Goal: Task Accomplishment & Management: Complete application form

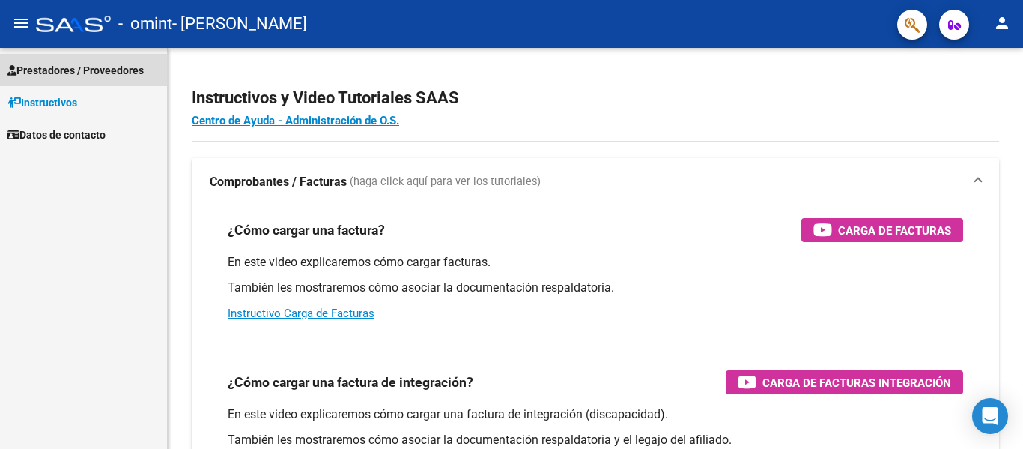
click at [112, 61] on link "Prestadores / Proveedores" at bounding box center [83, 70] width 167 height 32
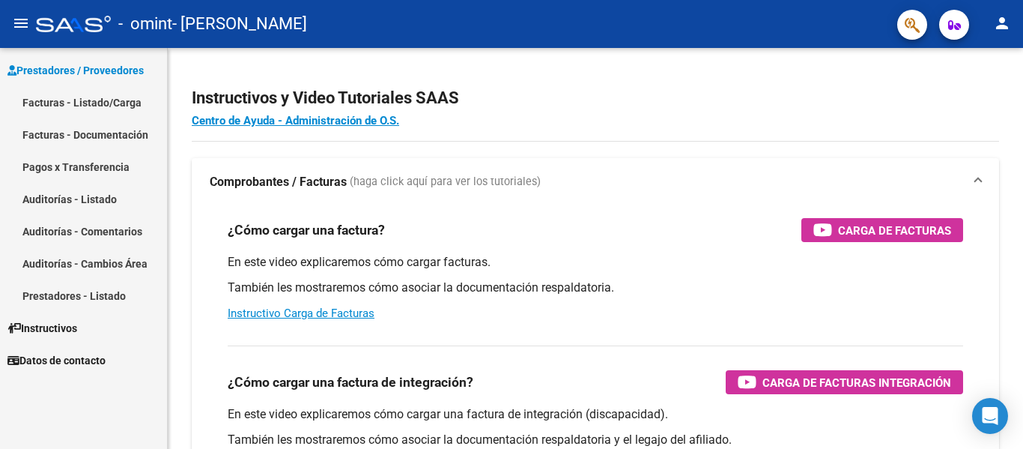
click at [85, 129] on link "Facturas - Documentación" at bounding box center [83, 134] width 167 height 32
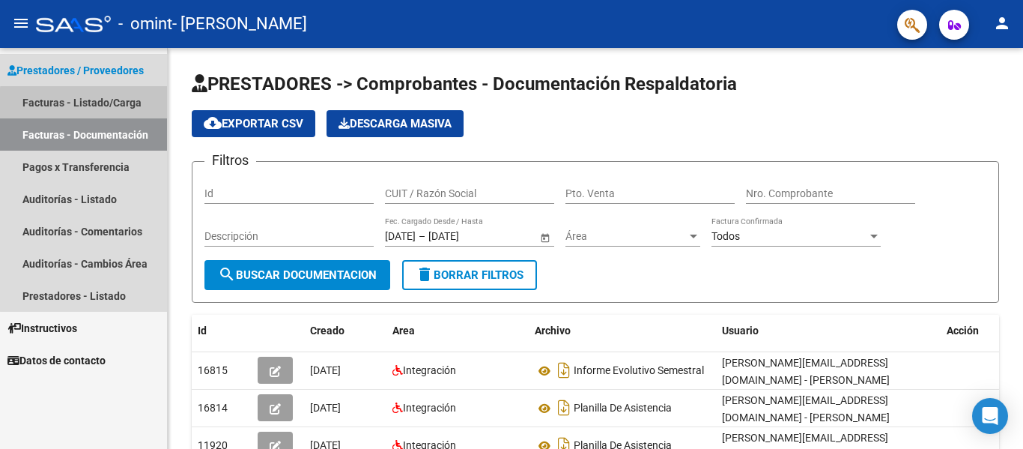
click at [92, 104] on link "Facturas - Listado/Carga" at bounding box center [83, 102] width 167 height 32
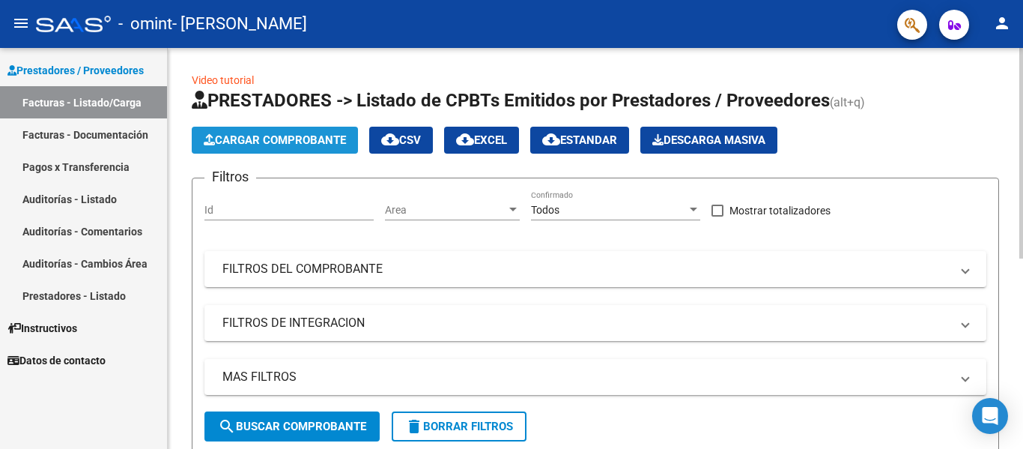
click at [330, 137] on span "Cargar Comprobante" at bounding box center [275, 139] width 142 height 13
click at [294, 142] on span "Cargar Comprobante" at bounding box center [275, 139] width 142 height 13
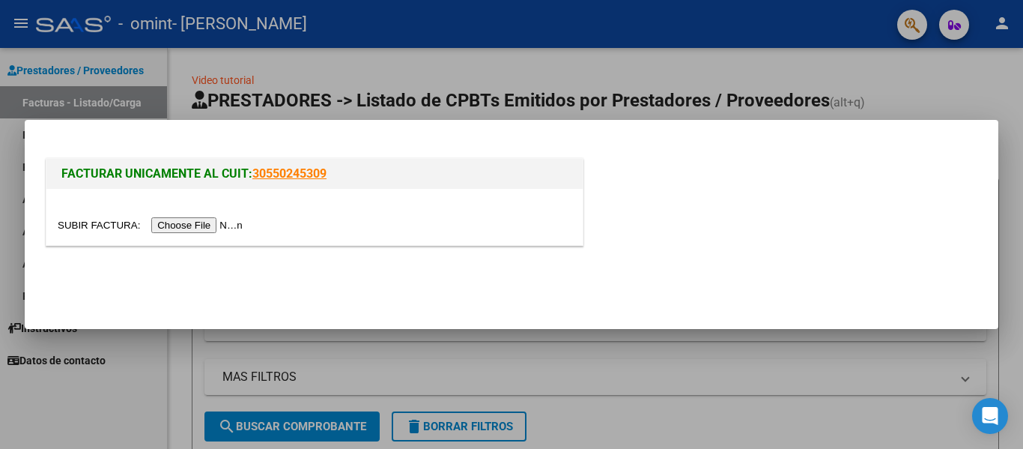
click at [236, 228] on input "file" at bounding box center [152, 225] width 189 height 16
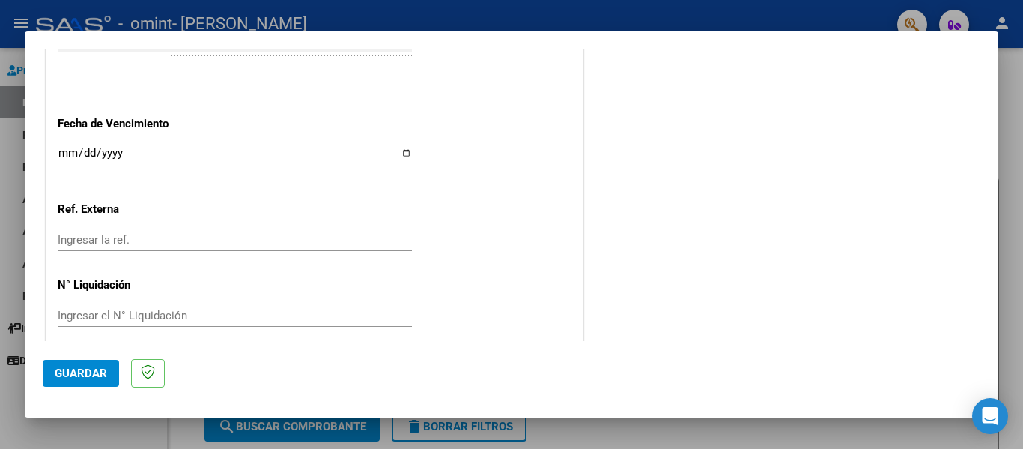
scroll to position [998, 0]
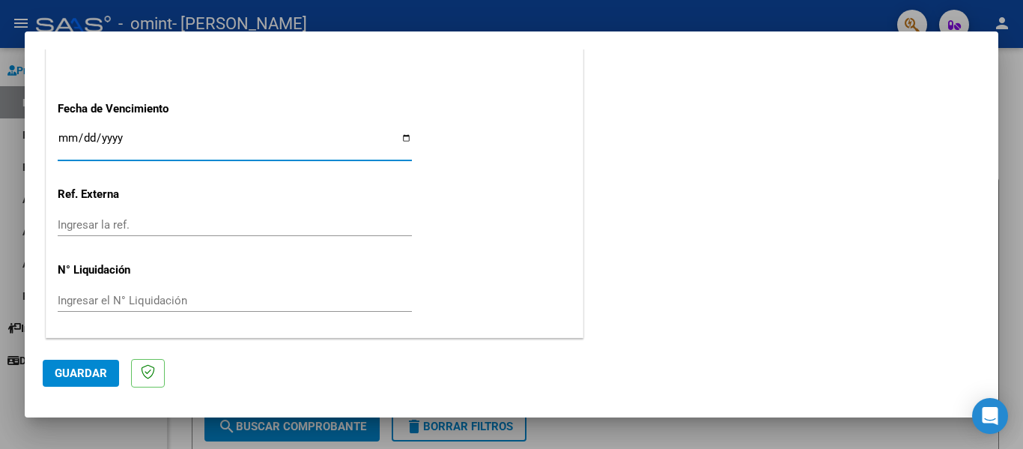
click at [398, 139] on input "Ingresar la fecha" at bounding box center [235, 144] width 354 height 24
type input "[DATE]"
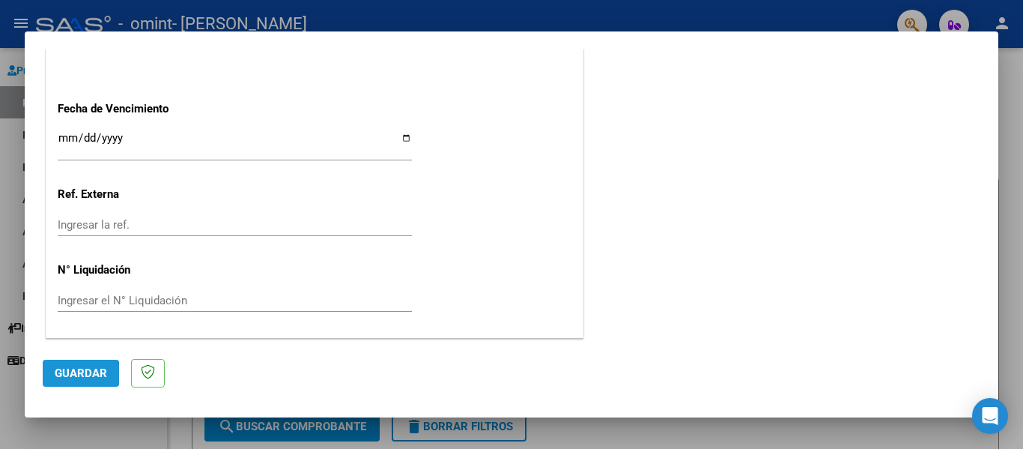
click at [49, 375] on button "Guardar" at bounding box center [81, 372] width 76 height 27
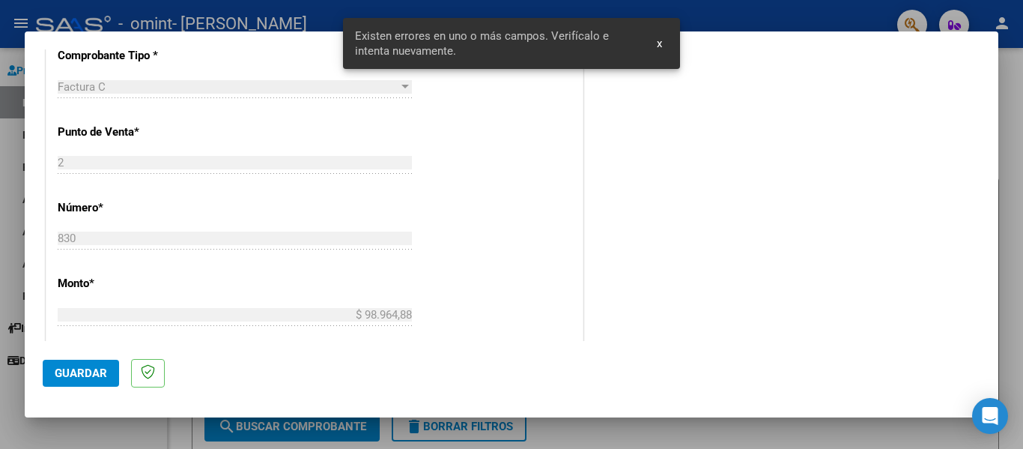
scroll to position [347, 0]
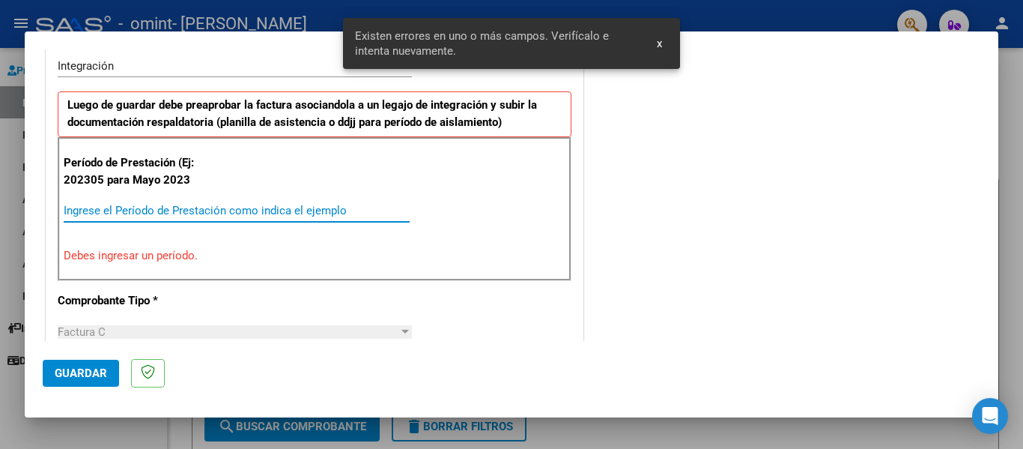
click at [192, 209] on input "Ingrese el Período de Prestación como indica el ejemplo" at bounding box center [237, 210] width 346 height 13
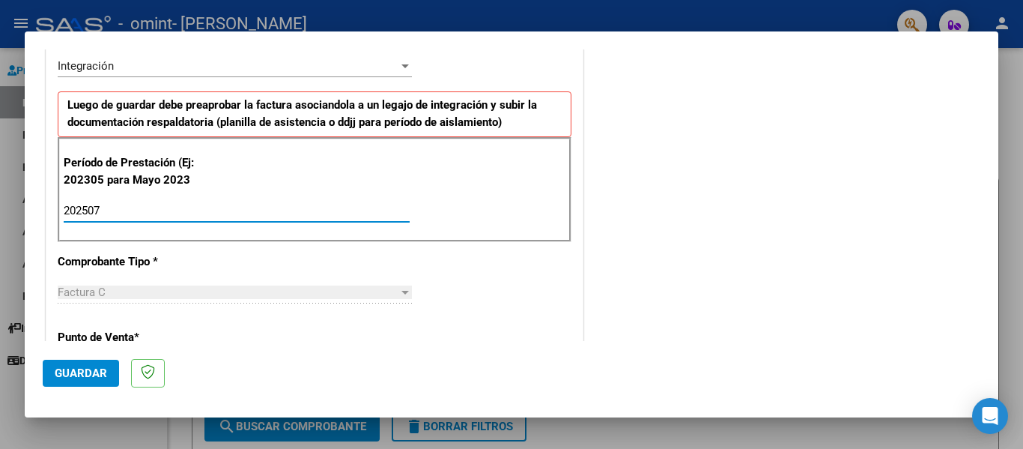
type input "202507"
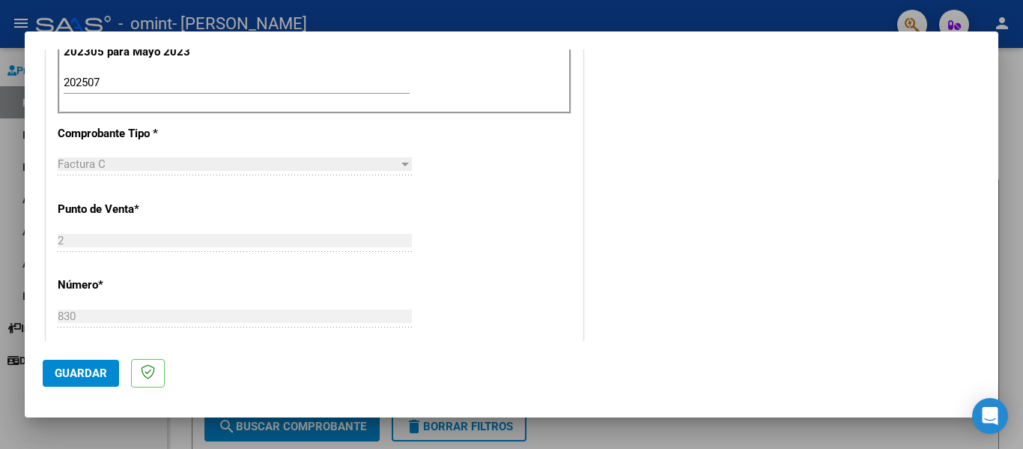
scroll to position [998, 0]
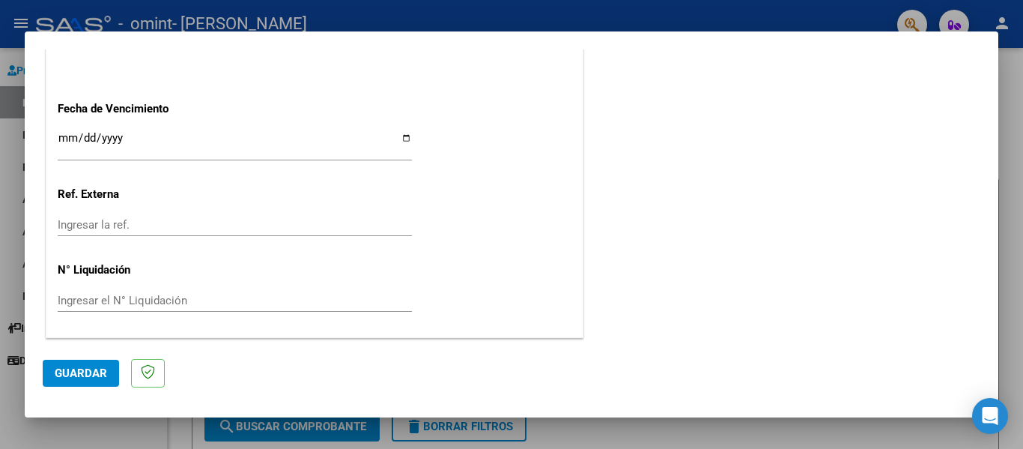
click at [94, 378] on span "Guardar" at bounding box center [81, 372] width 52 height 13
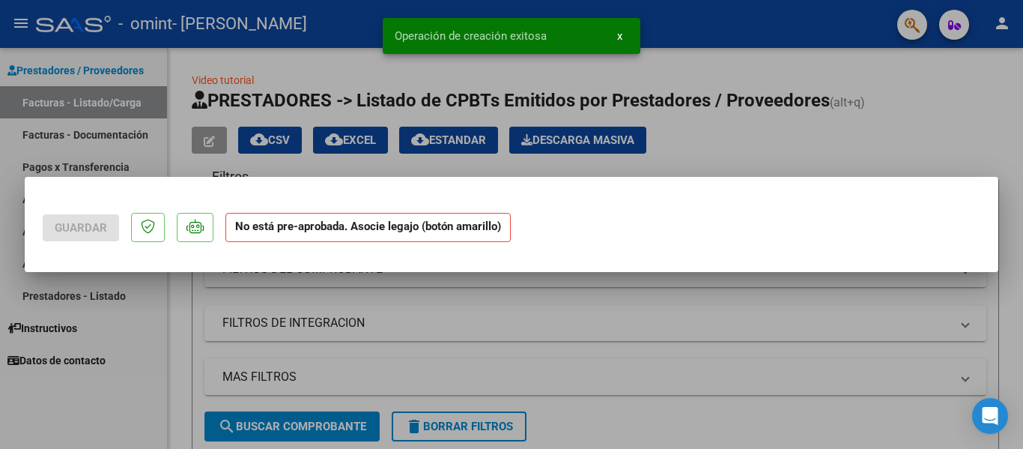
scroll to position [0, 0]
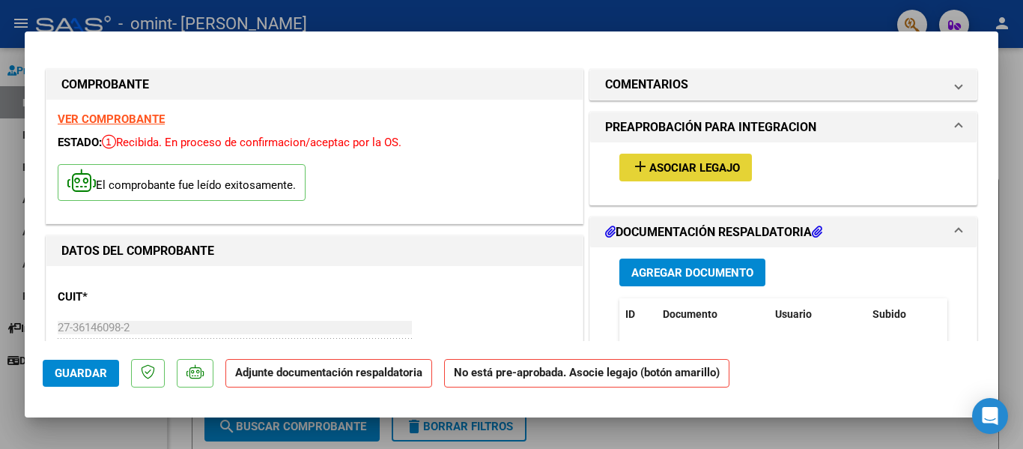
click at [726, 162] on span "Asociar Legajo" at bounding box center [694, 167] width 91 height 13
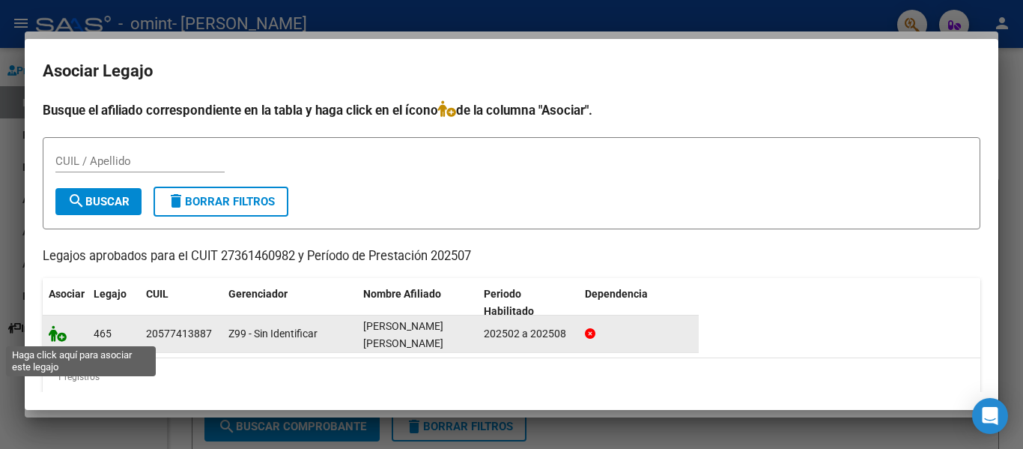
click at [61, 330] on icon at bounding box center [58, 333] width 18 height 16
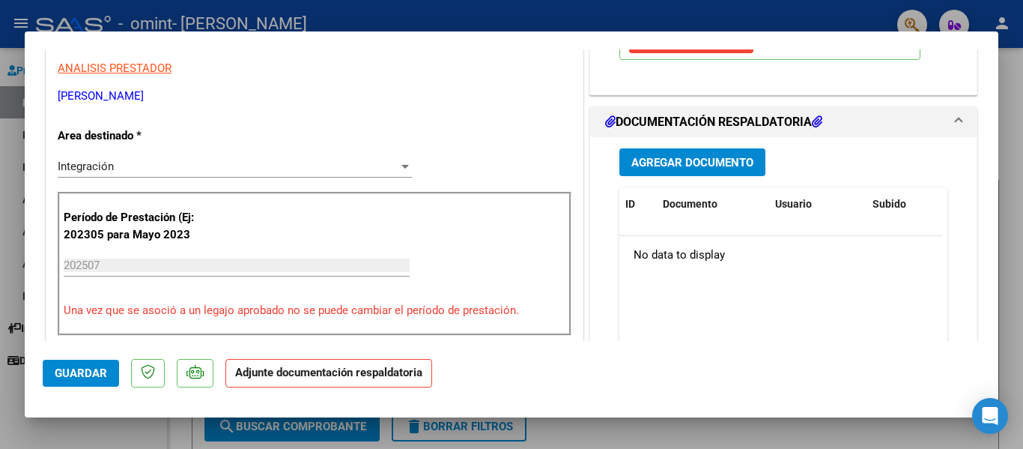
scroll to position [293, 0]
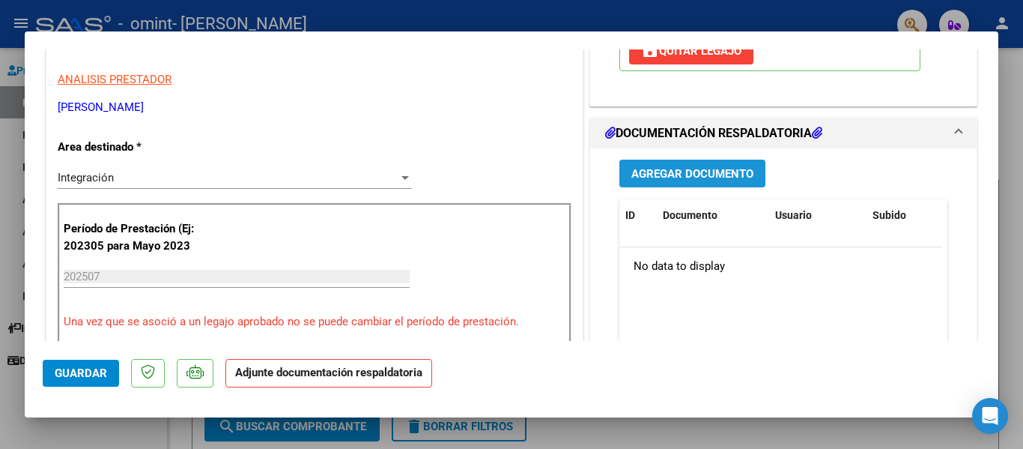
click at [723, 172] on span "Agregar Documento" at bounding box center [692, 173] width 122 height 13
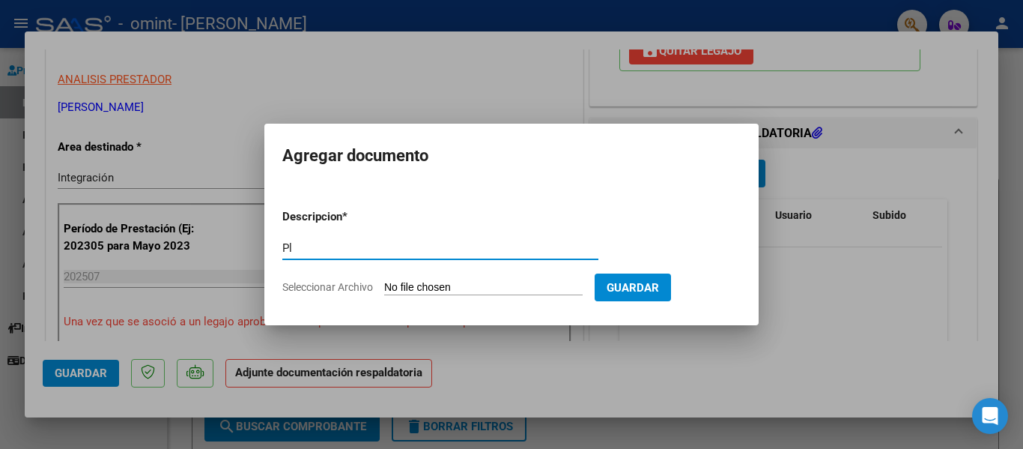
type input "P"
type input "Asistencia"
click at [558, 281] on input "Seleccionar Archivo" at bounding box center [483, 288] width 198 height 14
type input "C:\fakepath\[PERSON_NAME] [DATE].pdf"
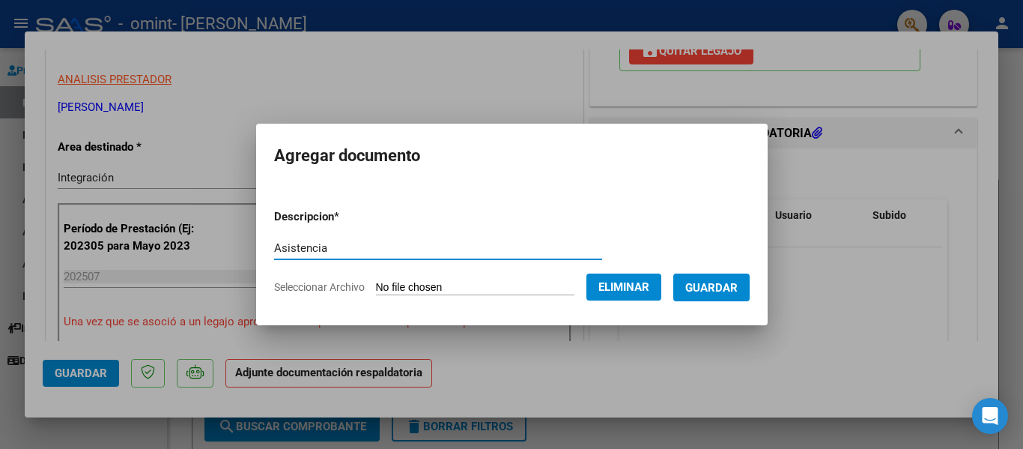
click at [547, 252] on input "Asistencia" at bounding box center [438, 247] width 328 height 13
click at [714, 284] on span "Guardar" at bounding box center [711, 287] width 52 height 13
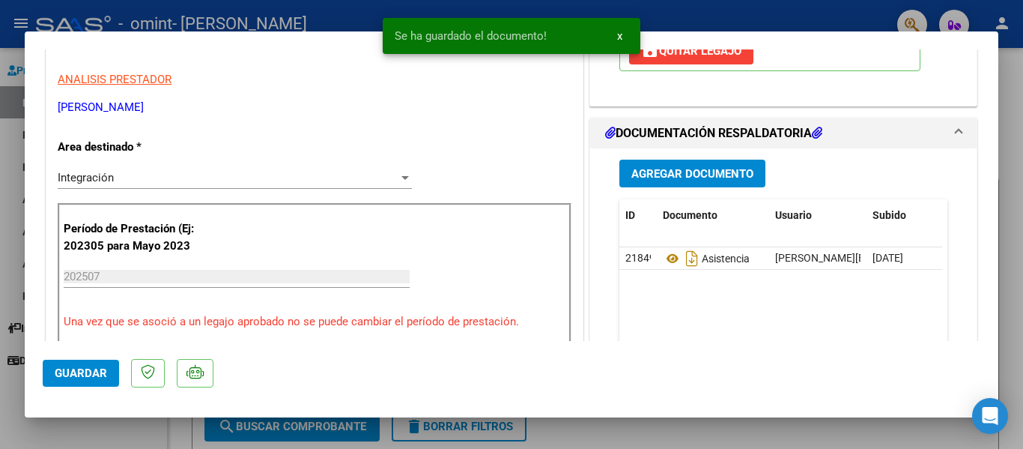
drag, startPoint x: 1001, startPoint y: 158, endPoint x: 990, endPoint y: 113, distance: 46.3
click at [1009, 67] on div at bounding box center [511, 224] width 1023 height 449
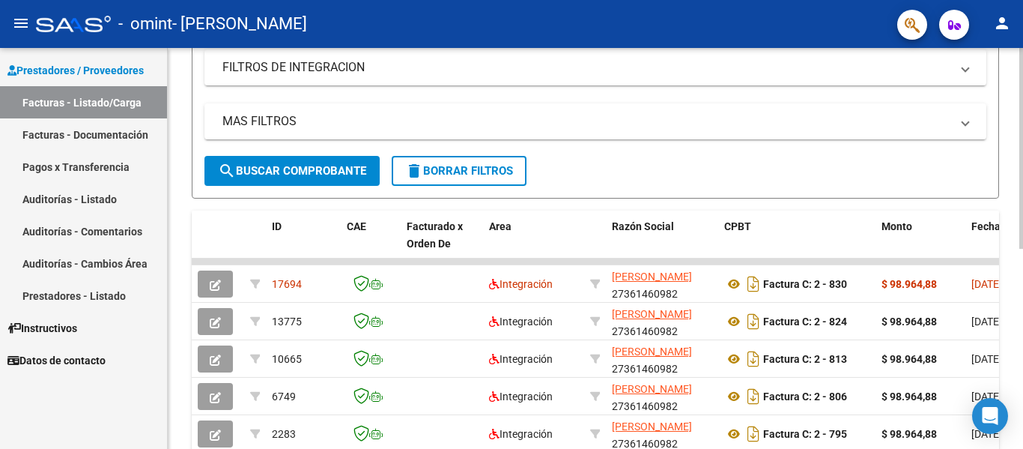
scroll to position [257, 0]
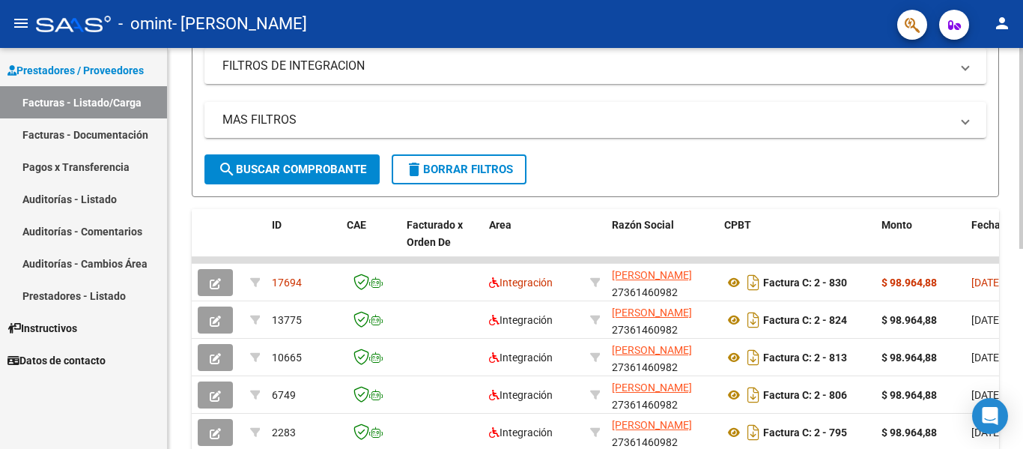
click at [1021, 196] on div at bounding box center [1021, 280] width 4 height 201
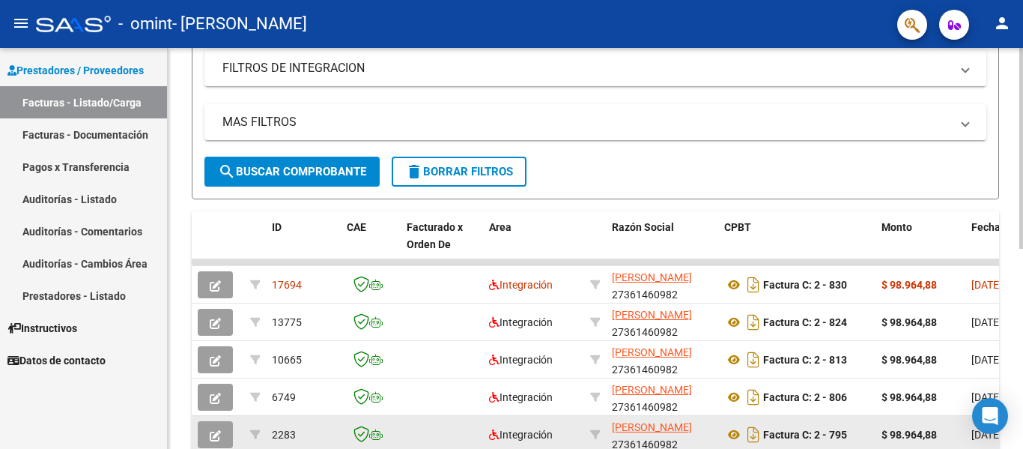
scroll to position [252, 0]
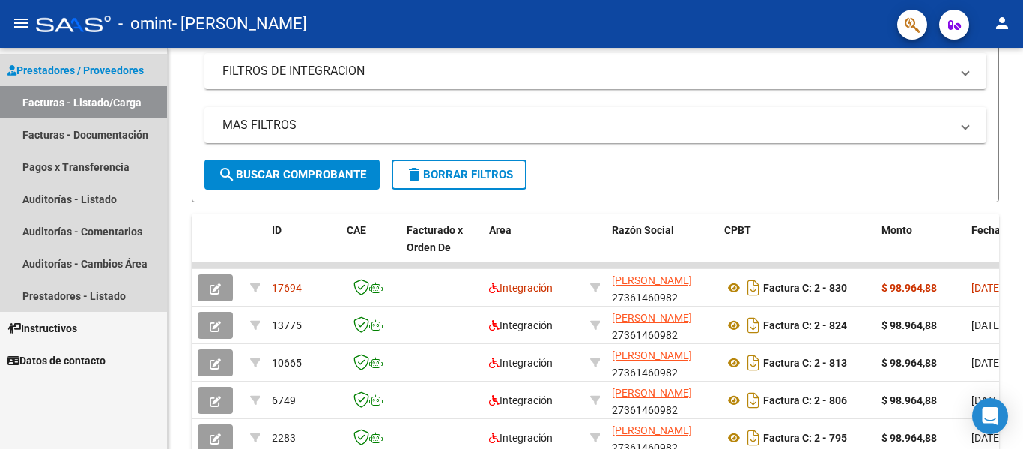
click at [79, 118] on link "Facturas - Listado/Carga" at bounding box center [83, 102] width 167 height 32
click at [84, 130] on link "Facturas - Documentación" at bounding box center [83, 134] width 167 height 32
